Goal: Information Seeking & Learning: Check status

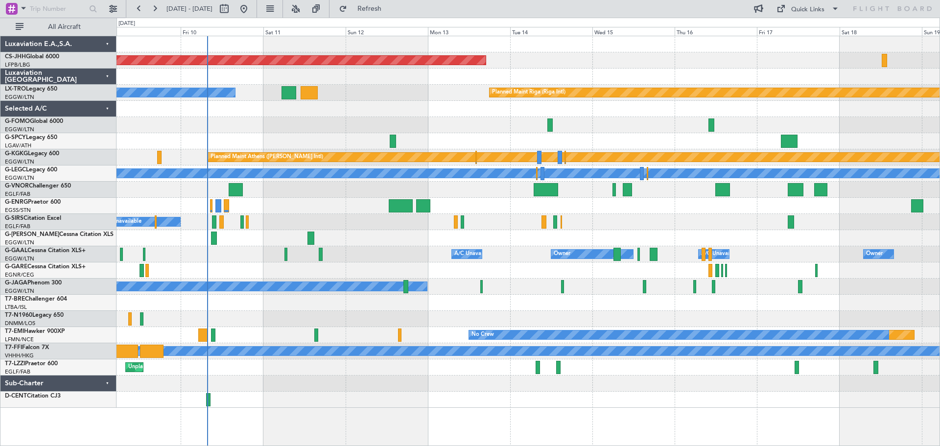
click at [621, 123] on div at bounding box center [528, 125] width 823 height 16
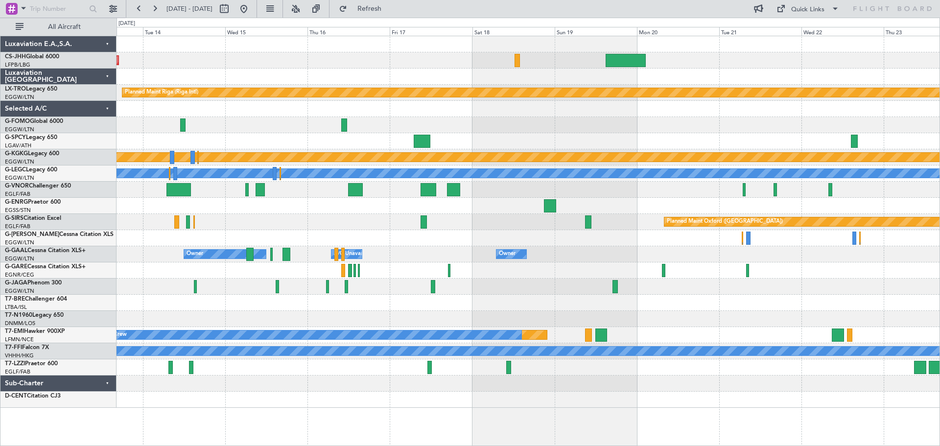
click at [402, 65] on div "Planned Maint [GEOGRAPHIC_DATA] ([GEOGRAPHIC_DATA])" at bounding box center [528, 60] width 823 height 16
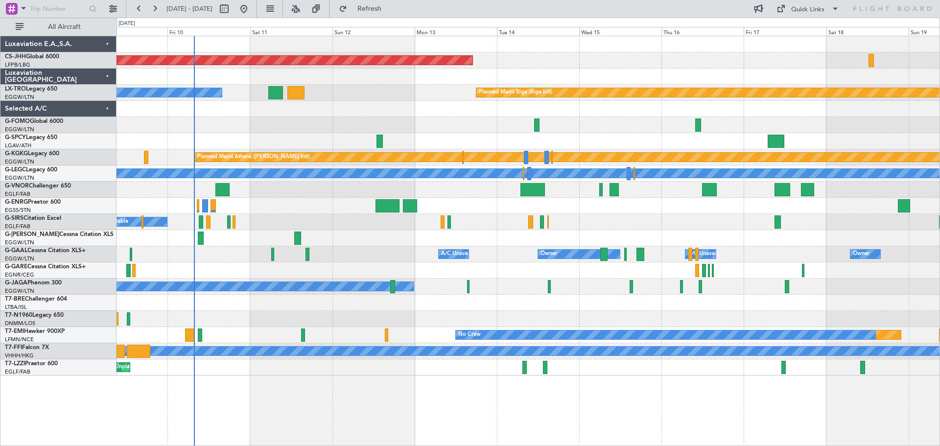
click at [712, 77] on div "Planned Maint [GEOGRAPHIC_DATA] ([GEOGRAPHIC_DATA]) Planned Maint [GEOGRAPHIC_D…" at bounding box center [528, 205] width 823 height 339
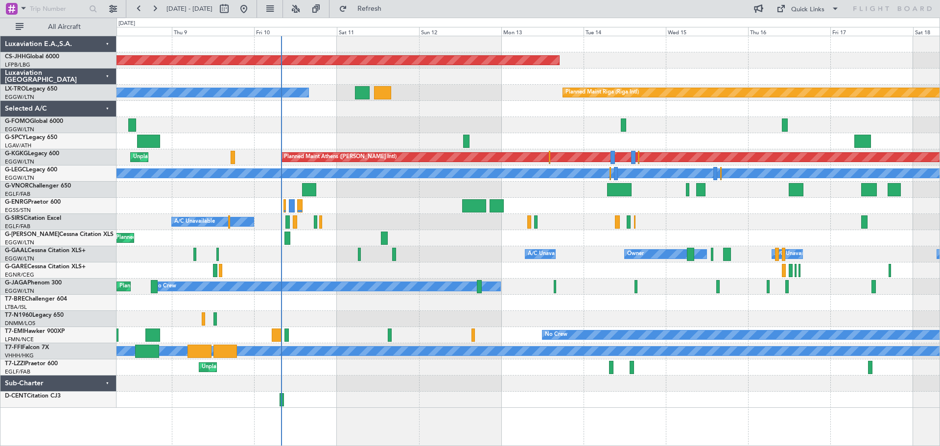
click at [331, 191] on div at bounding box center [528, 190] width 823 height 16
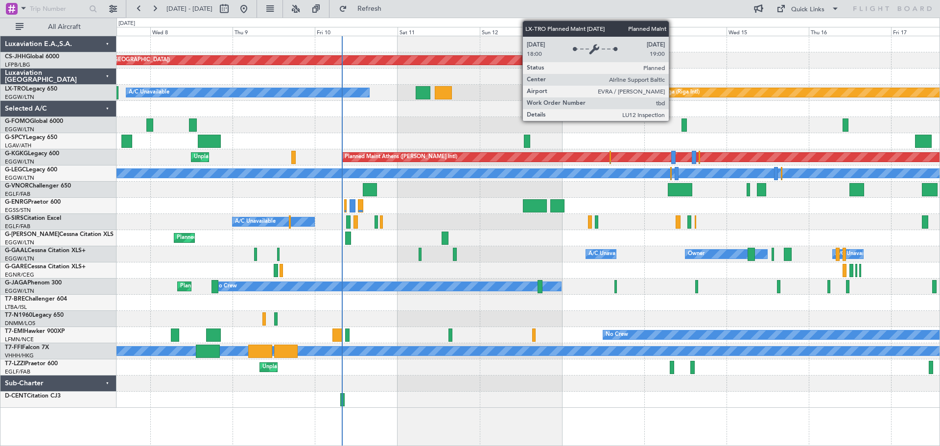
click at [673, 91] on div "Planned Maint Riga (Riga Intl)" at bounding box center [662, 92] width 73 height 15
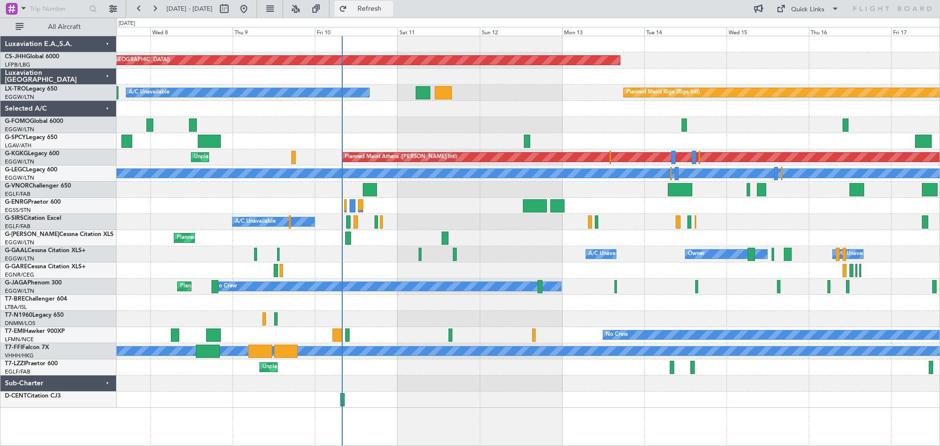
click at [390, 6] on span "Refresh" at bounding box center [369, 8] width 41 height 7
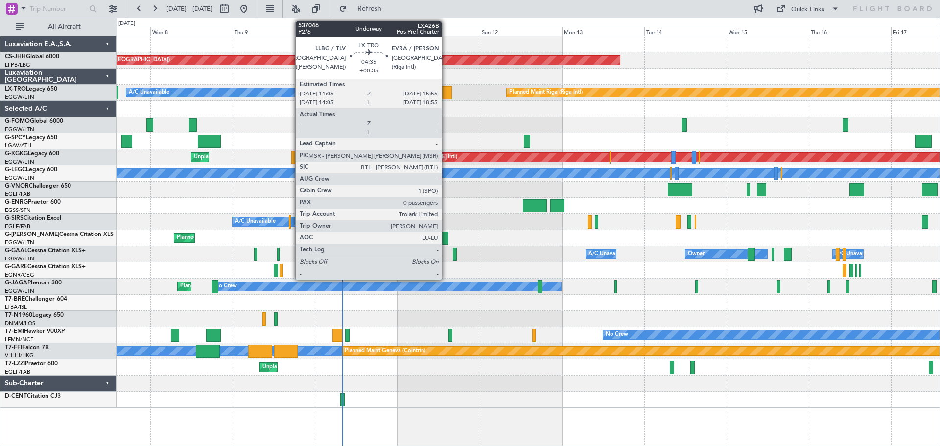
click at [446, 94] on div at bounding box center [443, 92] width 17 height 13
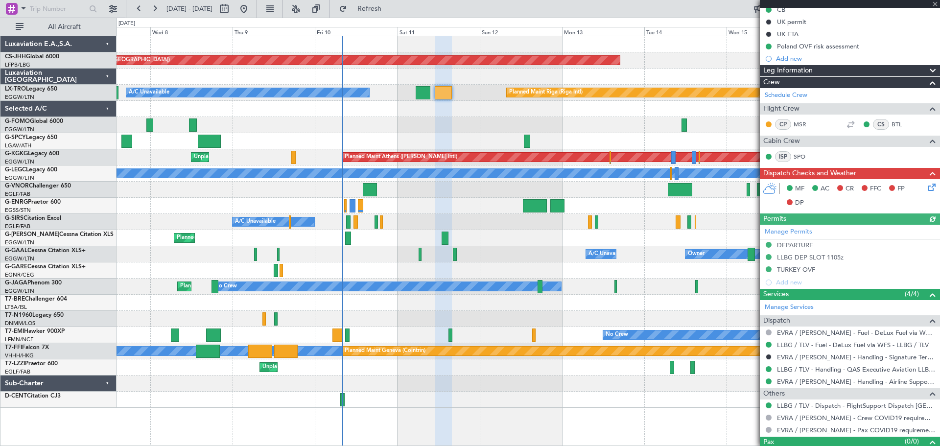
scroll to position [134, 0]
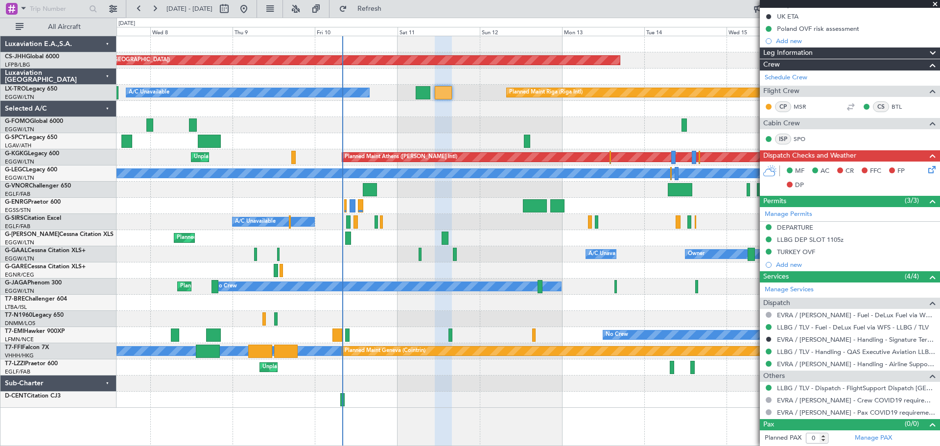
click at [934, 4] on span at bounding box center [935, 4] width 10 height 9
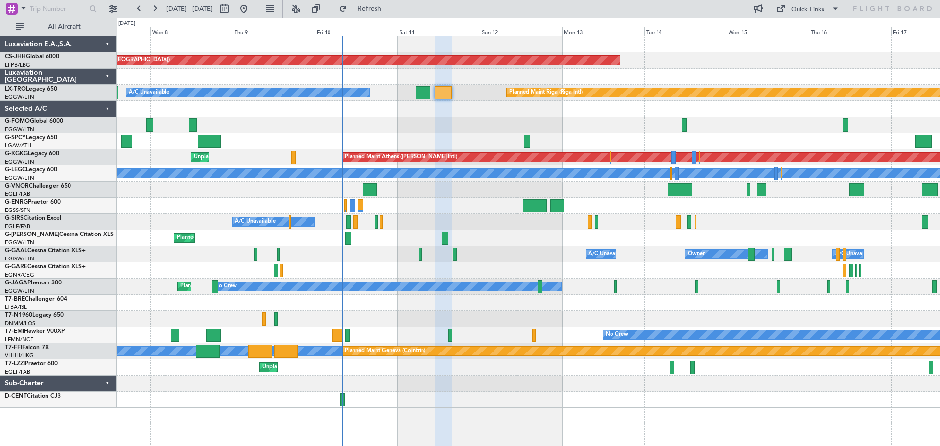
scroll to position [0, 0]
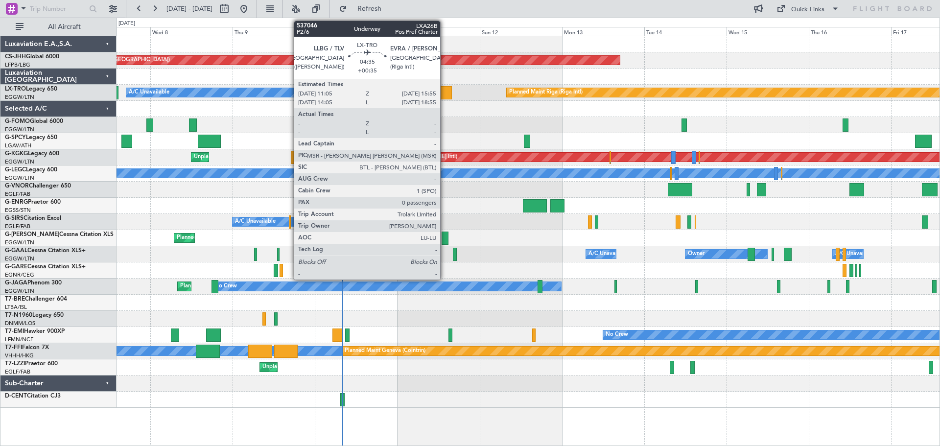
click at [445, 94] on div at bounding box center [443, 92] width 17 height 13
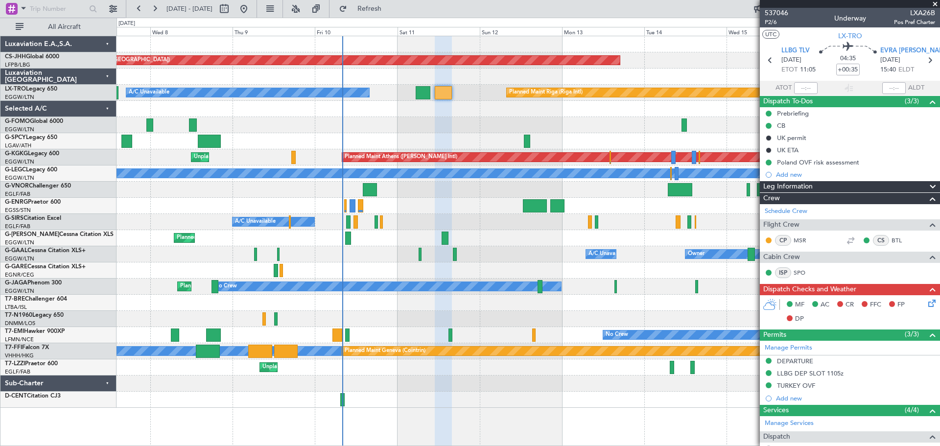
click at [936, 4] on span at bounding box center [935, 4] width 10 height 9
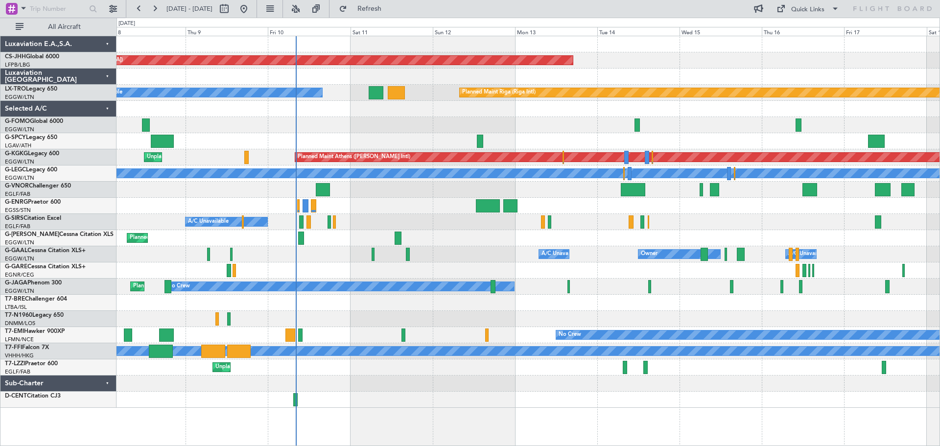
click at [393, 126] on div "Planned Maint [GEOGRAPHIC_DATA] ([GEOGRAPHIC_DATA]) Planned Maint [GEOGRAPHIC_D…" at bounding box center [528, 222] width 823 height 372
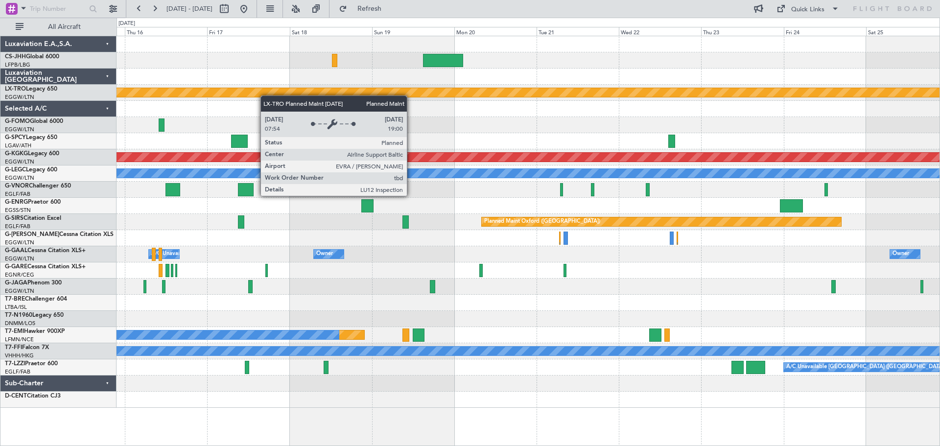
click at [235, 92] on div "Planned Maint [GEOGRAPHIC_DATA] ([GEOGRAPHIC_DATA]) Planned Maint [GEOGRAPHIC_D…" at bounding box center [528, 222] width 823 height 372
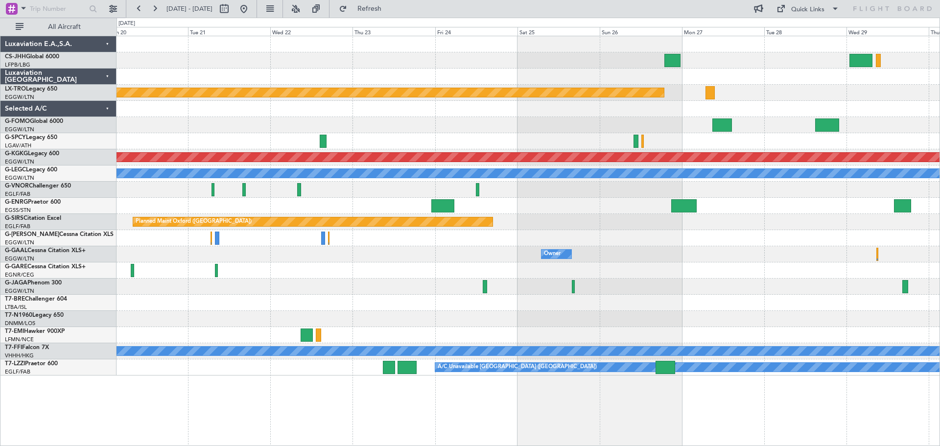
click at [404, 120] on div "Planned Maint Riga (Riga Intl) Planned Maint [GEOGRAPHIC_DATA] ([PERSON_NAME] I…" at bounding box center [528, 205] width 823 height 339
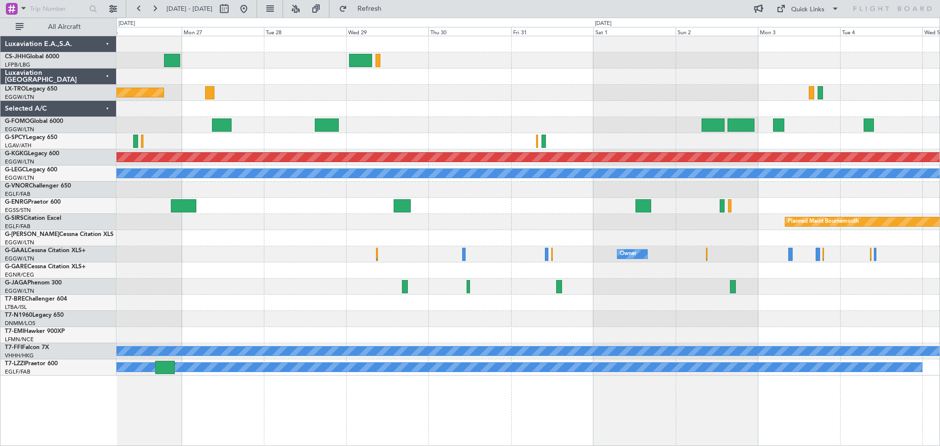
click at [371, 116] on div at bounding box center [528, 109] width 823 height 16
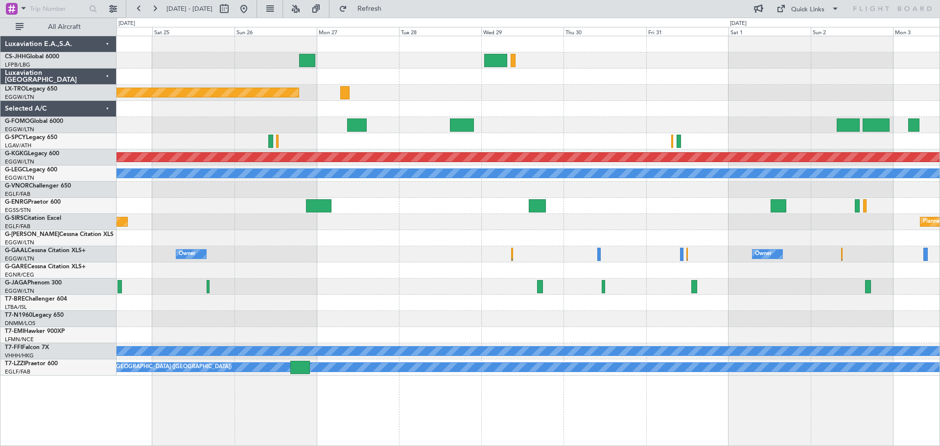
click at [650, 96] on div "Planned Maint Riga (Riga Intl)" at bounding box center [528, 93] width 823 height 16
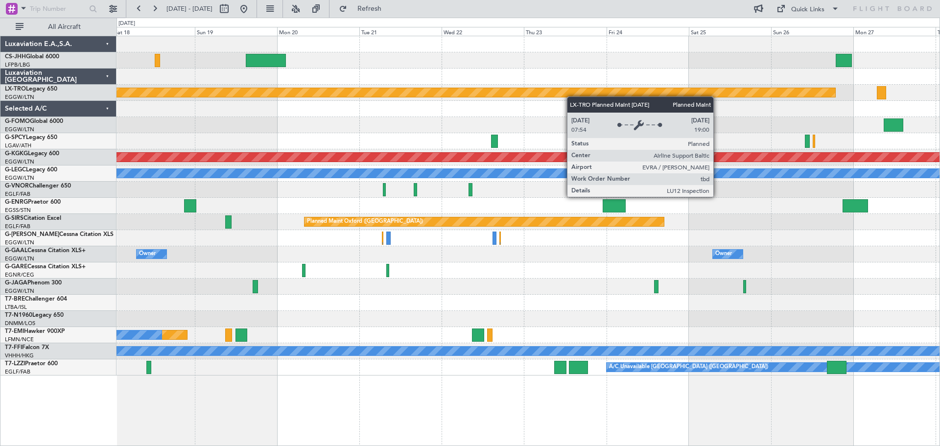
click at [780, 88] on div "Planned Maint Riga (Riga Intl) Planned Maint [GEOGRAPHIC_DATA] ([PERSON_NAME] I…" at bounding box center [528, 205] width 823 height 339
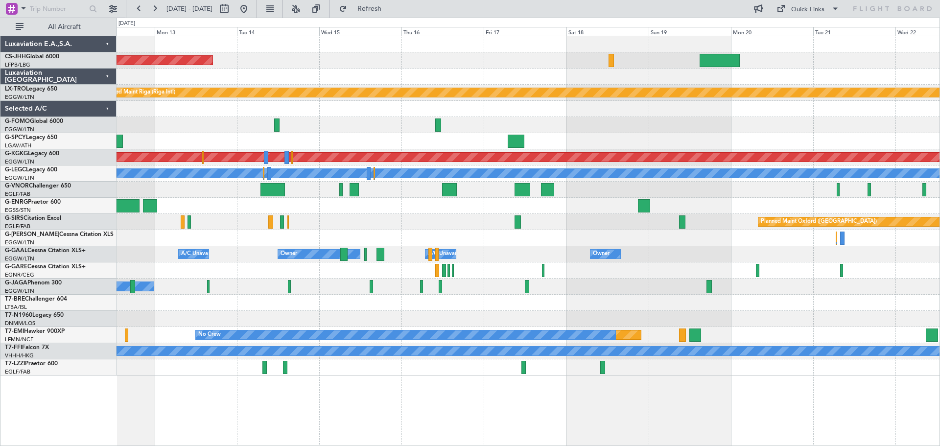
click at [763, 120] on div "Planned Maint [GEOGRAPHIC_DATA] ([GEOGRAPHIC_DATA]) Planned Maint [GEOGRAPHIC_D…" at bounding box center [528, 205] width 823 height 339
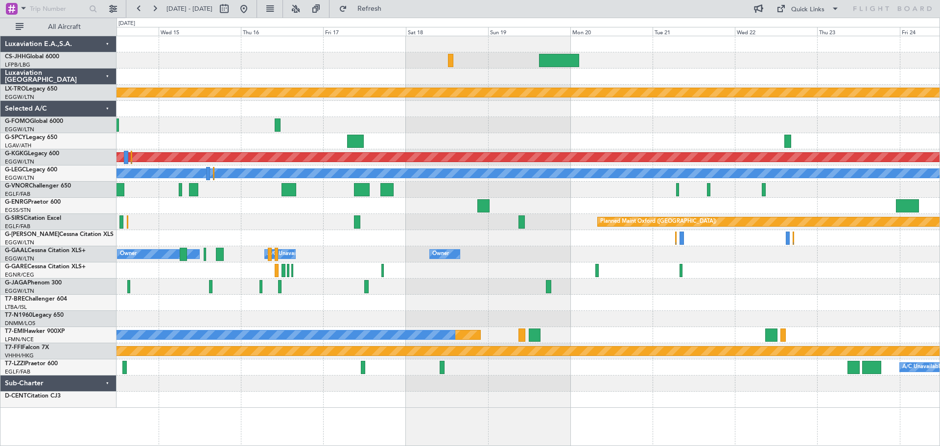
click at [233, 81] on div at bounding box center [528, 77] width 823 height 16
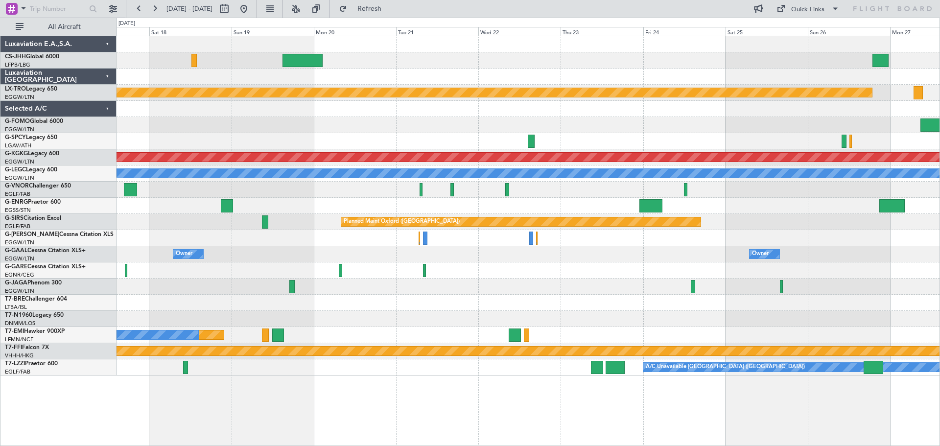
click at [421, 118] on div at bounding box center [528, 125] width 823 height 16
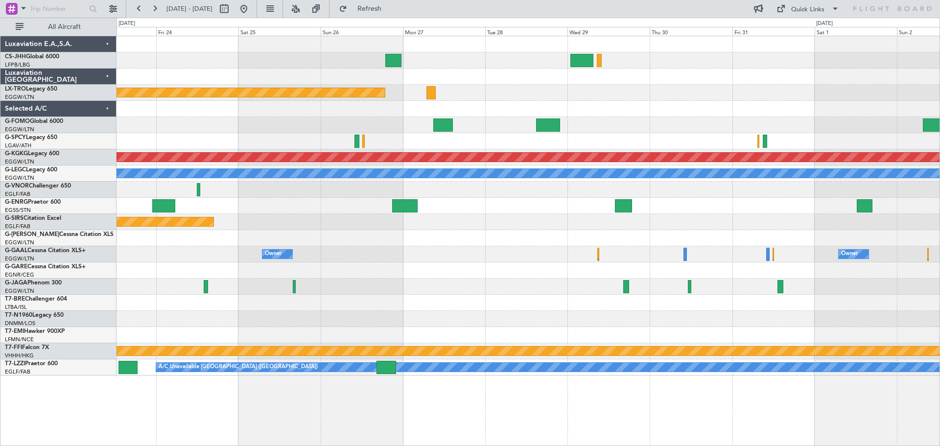
click at [231, 78] on div "Planned Maint Riga (Riga Intl) Planned Maint [GEOGRAPHIC_DATA] ([PERSON_NAME] I…" at bounding box center [528, 205] width 823 height 339
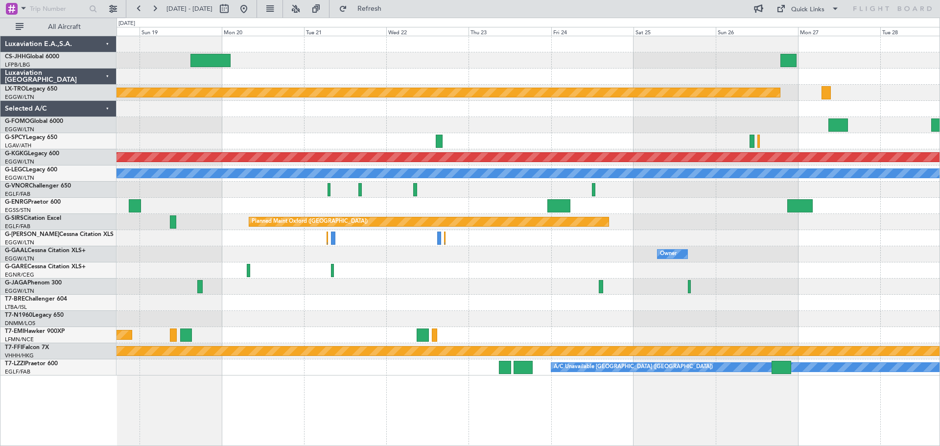
click at [659, 70] on div "Planned Maint Riga (Riga Intl) Planned Maint [GEOGRAPHIC_DATA] ([PERSON_NAME] I…" at bounding box center [528, 205] width 823 height 339
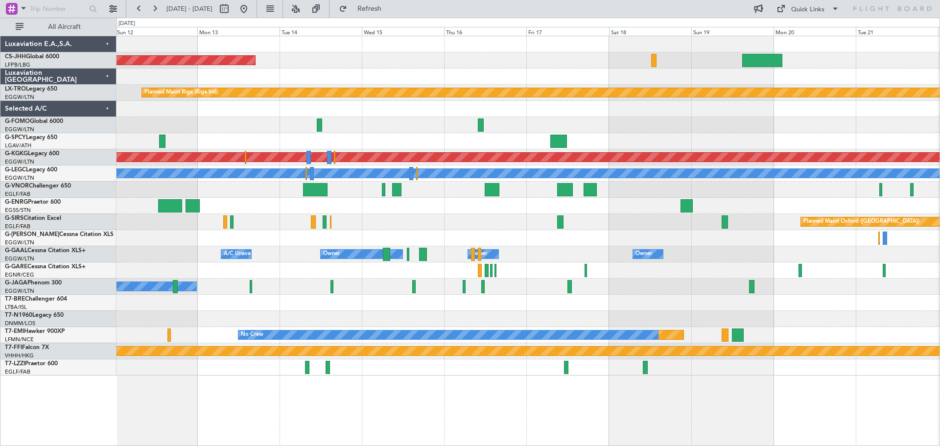
click at [848, 65] on div "Planned Maint [GEOGRAPHIC_DATA] ([GEOGRAPHIC_DATA]) Planned Maint [GEOGRAPHIC_D…" at bounding box center [528, 205] width 823 height 339
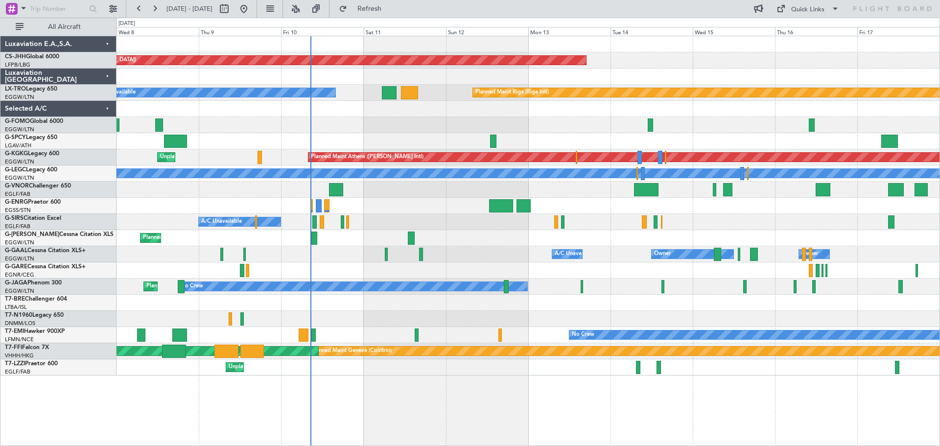
click at [711, 72] on div "Planned Maint [GEOGRAPHIC_DATA] ([GEOGRAPHIC_DATA]) Planned Maint [GEOGRAPHIC_D…" at bounding box center [528, 205] width 823 height 339
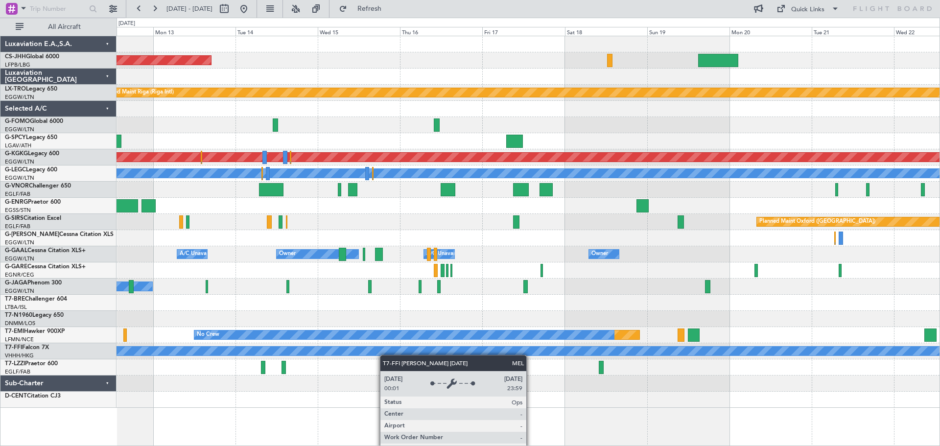
click at [327, 350] on div "Planned Maint [GEOGRAPHIC_DATA] ([GEOGRAPHIC_DATA]) Planned Maint [GEOGRAPHIC_D…" at bounding box center [528, 222] width 823 height 372
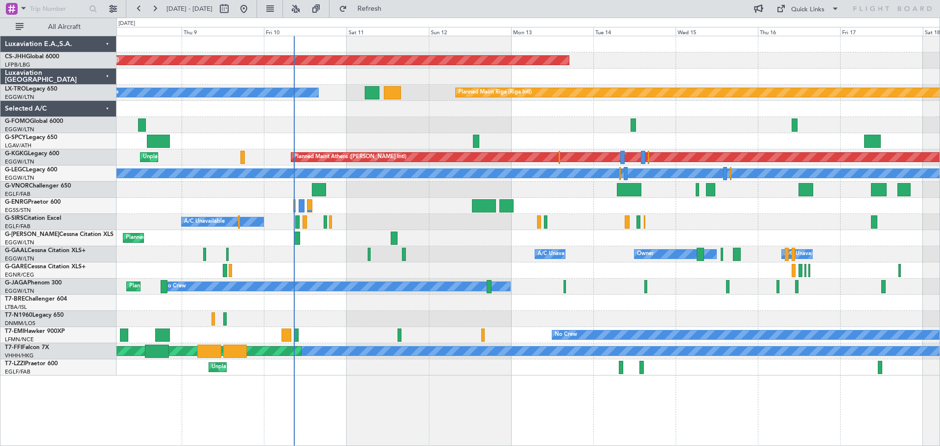
click at [629, 293] on div "Planned Maint [GEOGRAPHIC_DATA] ([GEOGRAPHIC_DATA]) Planned Maint [GEOGRAPHIC_D…" at bounding box center [528, 205] width 823 height 339
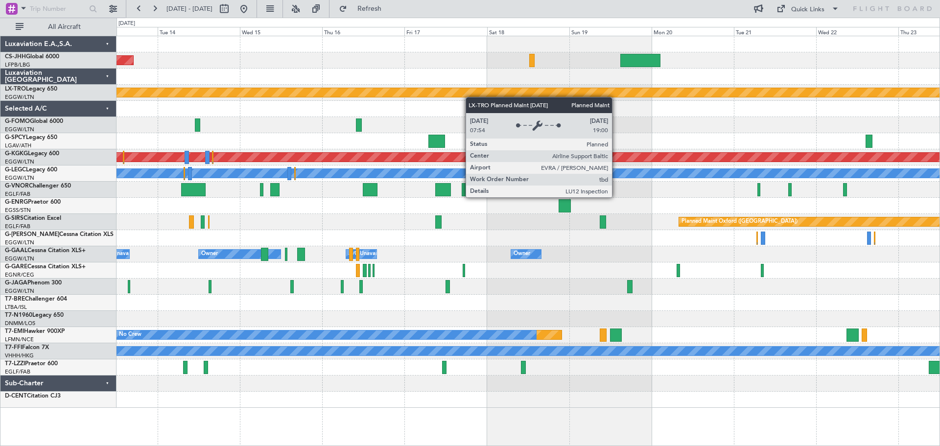
click at [304, 90] on div "Planned Maint [GEOGRAPHIC_DATA] ([GEOGRAPHIC_DATA]) Planned Maint [GEOGRAPHIC_D…" at bounding box center [528, 222] width 823 height 372
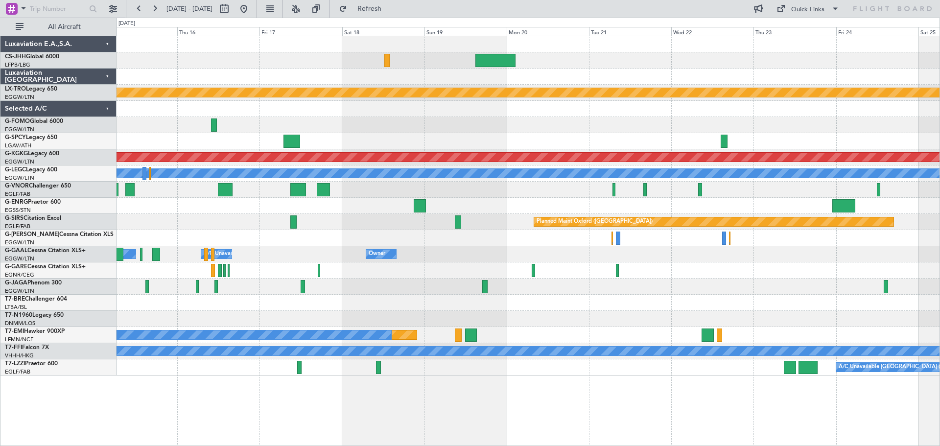
click at [346, 86] on div "Planned Maint Riga (Riga Intl)" at bounding box center [528, 93] width 823 height 16
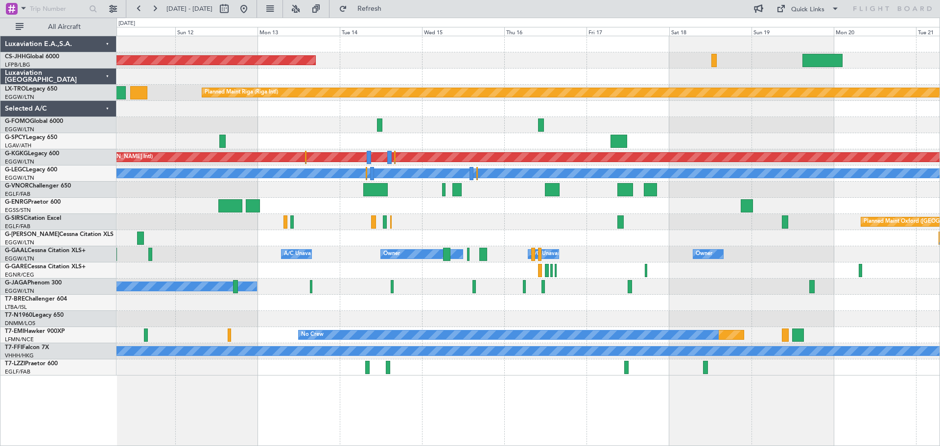
click at [697, 203] on div at bounding box center [528, 206] width 823 height 16
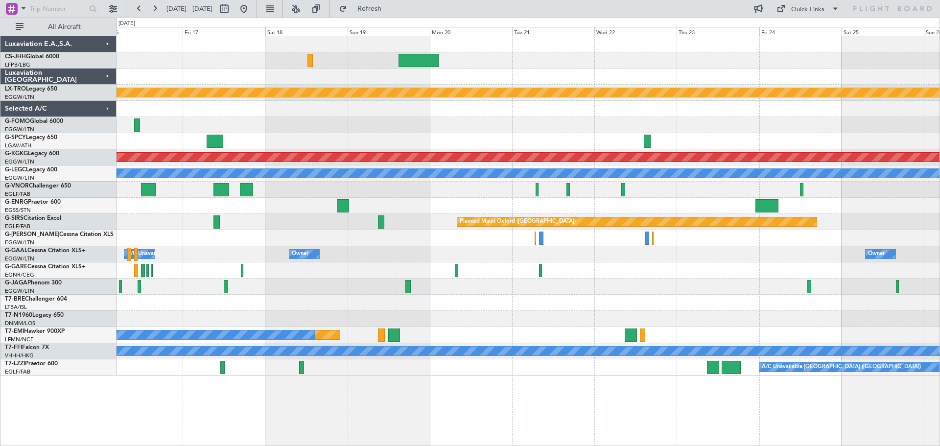
click at [394, 196] on div "Planned Maint [GEOGRAPHIC_DATA] ([GEOGRAPHIC_DATA]) Planned Maint [GEOGRAPHIC_D…" at bounding box center [528, 205] width 823 height 339
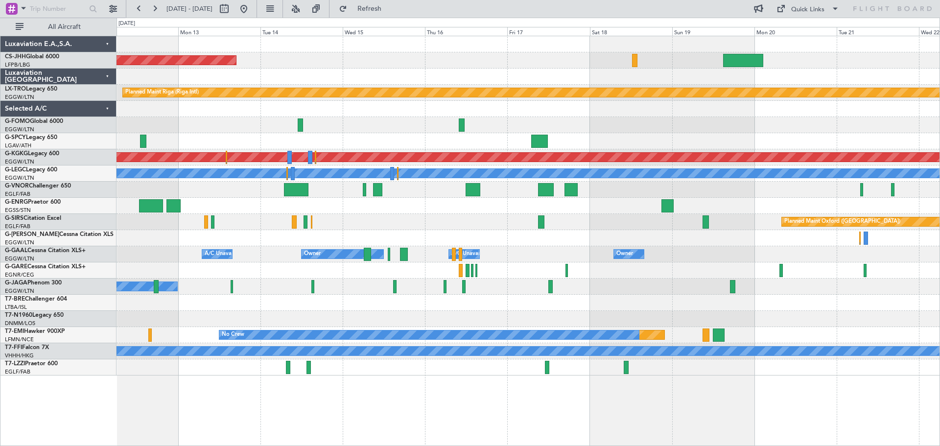
click at [699, 190] on div "Planned Maint [GEOGRAPHIC_DATA] ([GEOGRAPHIC_DATA]) Planned Maint [GEOGRAPHIC_D…" at bounding box center [528, 205] width 823 height 339
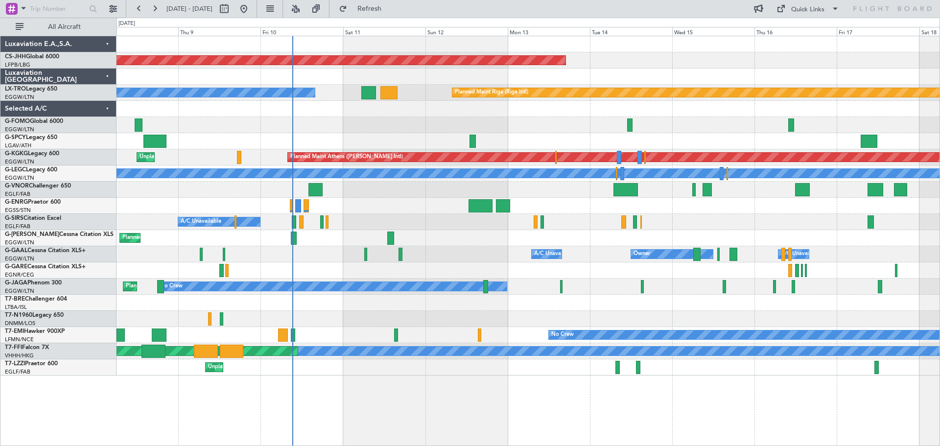
click at [603, 61] on div "Planned Maint [GEOGRAPHIC_DATA] ([GEOGRAPHIC_DATA])" at bounding box center [528, 60] width 823 height 16
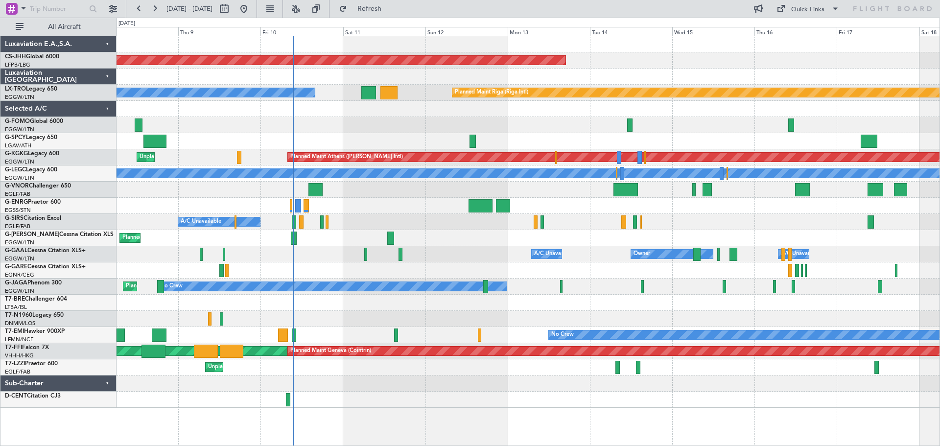
click at [553, 117] on div at bounding box center [528, 125] width 823 height 16
click at [707, 118] on div at bounding box center [528, 125] width 823 height 16
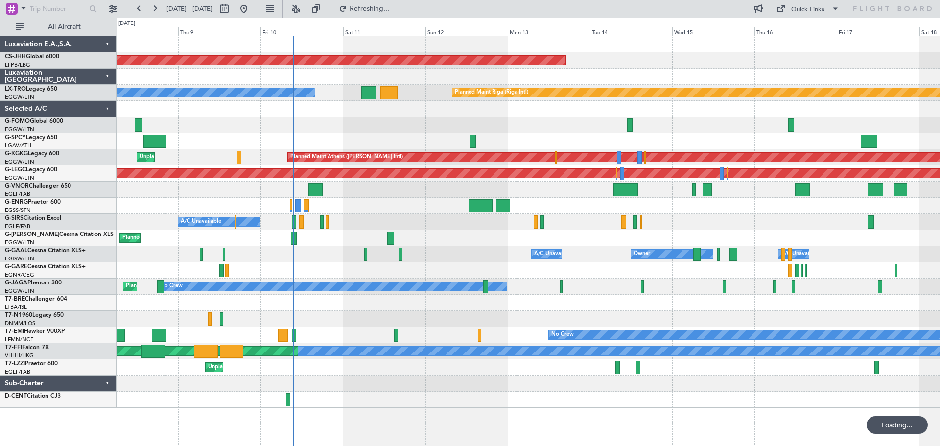
click at [707, 118] on div at bounding box center [528, 125] width 823 height 16
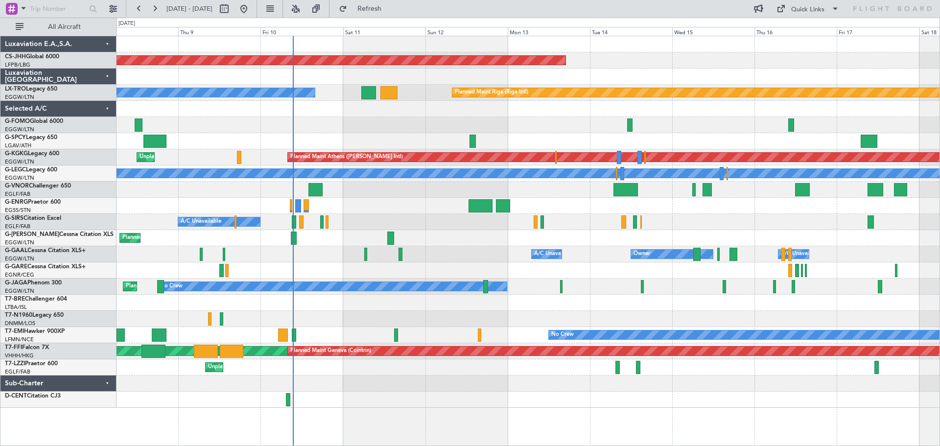
click at [384, 116] on div at bounding box center [528, 109] width 823 height 16
click at [550, 118] on div at bounding box center [528, 125] width 823 height 16
click at [466, 231] on div "Planned Maint [GEOGRAPHIC_DATA] ([GEOGRAPHIC_DATA])" at bounding box center [528, 238] width 823 height 16
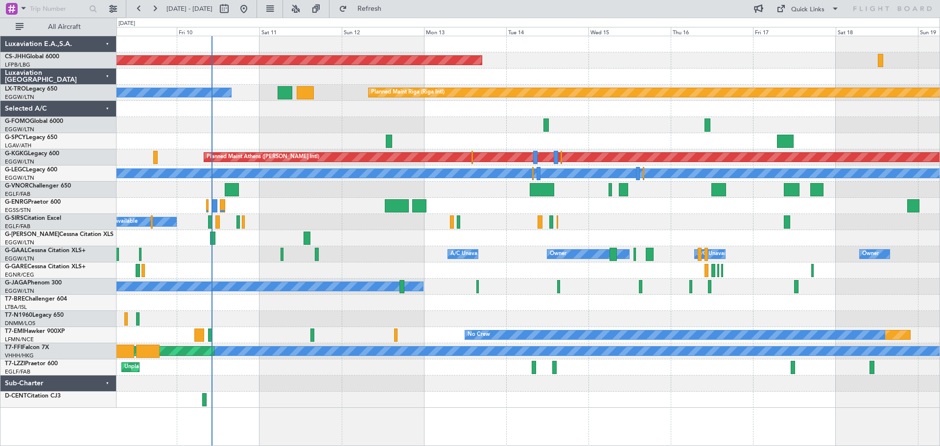
click at [757, 307] on div at bounding box center [528, 303] width 823 height 16
